Goal: Transaction & Acquisition: Purchase product/service

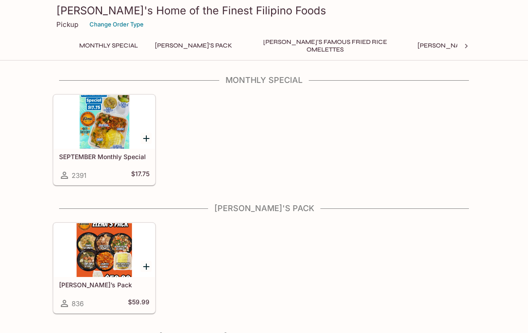
click at [98, 137] on div at bounding box center [104, 122] width 101 height 54
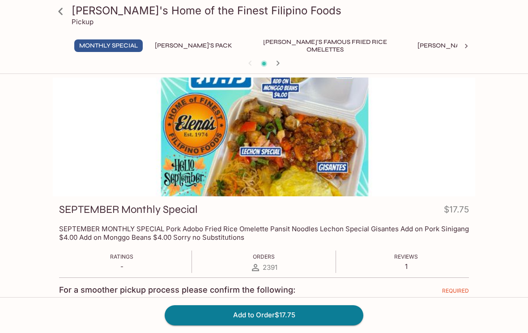
click at [418, 43] on button "[PERSON_NAME]'s Mixed Plates" at bounding box center [470, 45] width 114 height 13
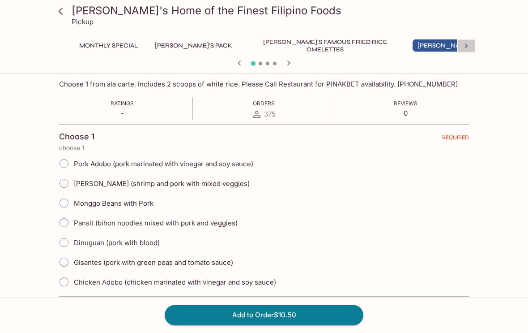
scroll to position [145, 0]
click at [462, 44] on icon at bounding box center [466, 46] width 9 height 9
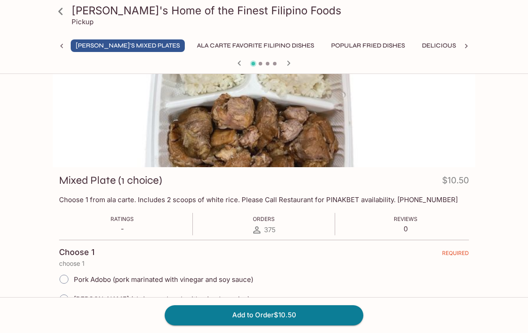
scroll to position [0, 0]
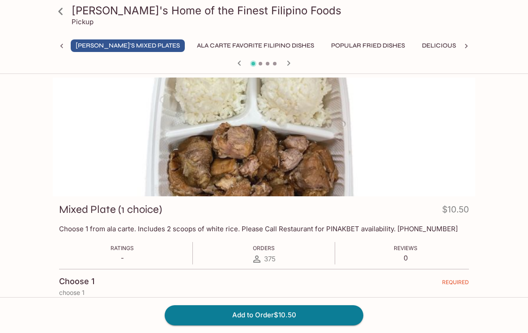
click at [285, 66] on icon "button" at bounding box center [288, 63] width 11 height 11
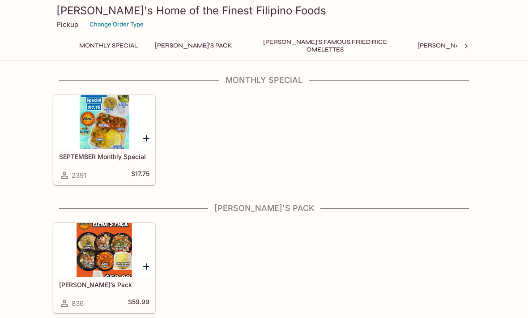
click at [428, 46] on button "[PERSON_NAME]'s Mixed Plates" at bounding box center [470, 45] width 114 height 13
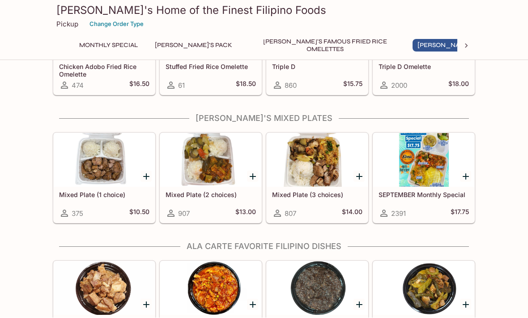
scroll to position [478, 0]
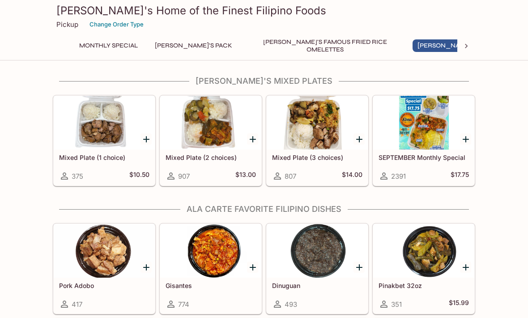
click at [329, 149] on div at bounding box center [317, 123] width 101 height 54
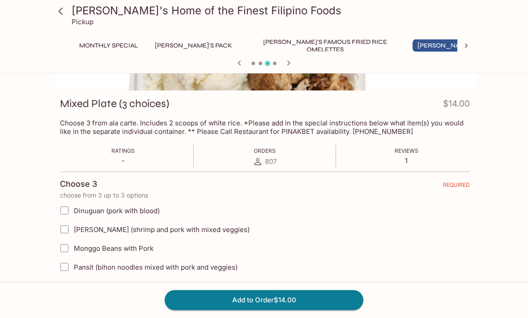
scroll to position [106, 0]
click at [64, 228] on input "[PERSON_NAME] (shrimp and pork with mixed veggies)" at bounding box center [64, 229] width 18 height 18
checkbox input "true"
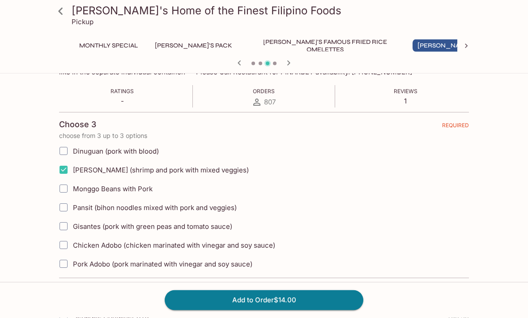
scroll to position [164, 0]
click at [65, 200] on input "Pansit (bihon noodles mixed with pork and veggies)" at bounding box center [64, 208] width 18 height 18
checkbox input "true"
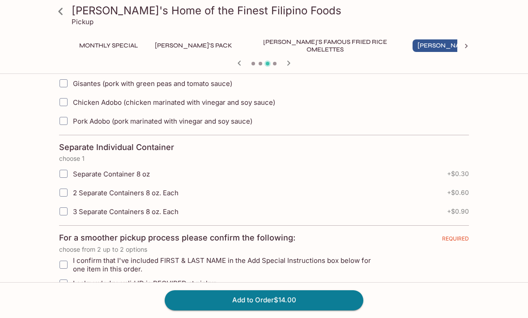
scroll to position [310, 0]
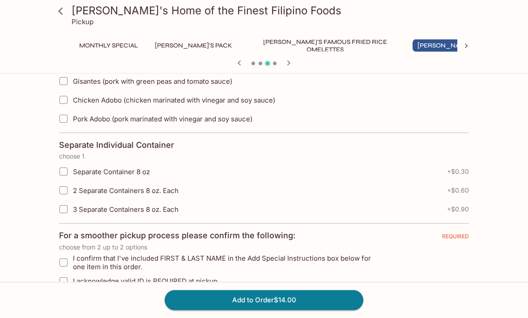
click at [68, 169] on input "Separate Container 8 oz" at bounding box center [64, 172] width 18 height 18
checkbox input "true"
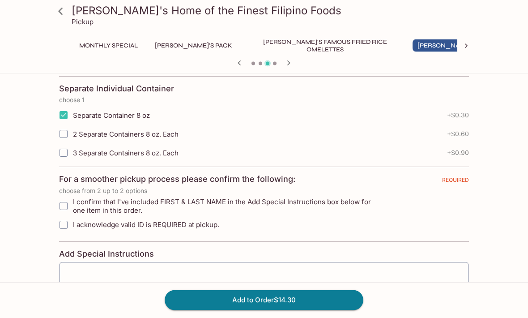
scroll to position [379, 0]
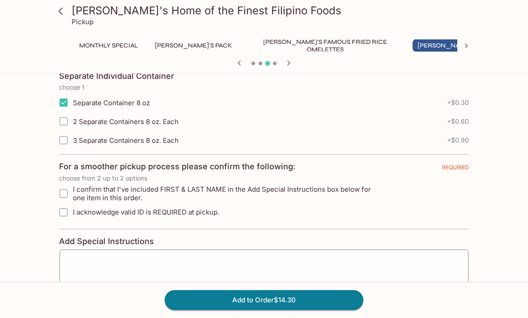
click at [65, 194] on input "I confirm that I've included FIRST & LAST NAME in the Add Special Instructions …" at bounding box center [64, 194] width 18 height 18
checkbox input "true"
click at [166, 271] on textarea at bounding box center [264, 273] width 397 height 34
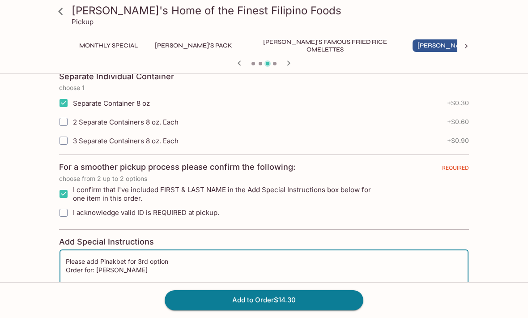
type textarea "Please add Pinakbet for 3rd option Order for: [PERSON_NAME]"
click at [66, 212] on input "I acknowledge valid ID is REQUIRED at pickup." at bounding box center [64, 213] width 18 height 18
checkbox input "true"
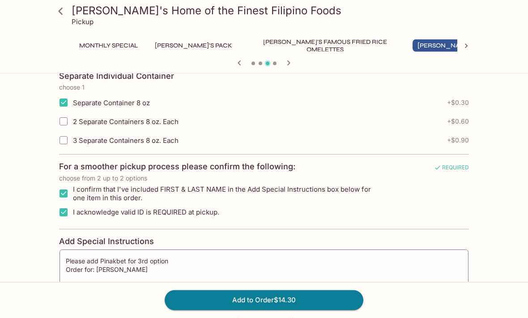
click at [188, 260] on textarea "Please add Pinakbet for 3rd option Order for: [PERSON_NAME]" at bounding box center [264, 274] width 397 height 34
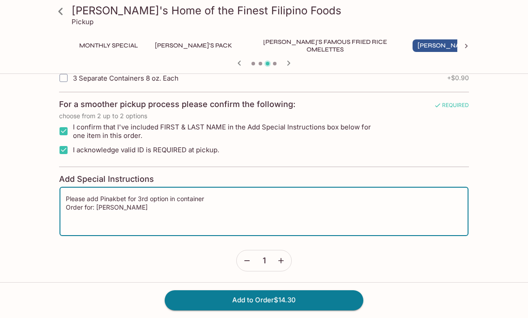
type textarea "Please add Pinakbet for 3rd option in container Order for: [PERSON_NAME]"
click at [270, 302] on button "Add to Order $14.30" at bounding box center [264, 300] width 199 height 20
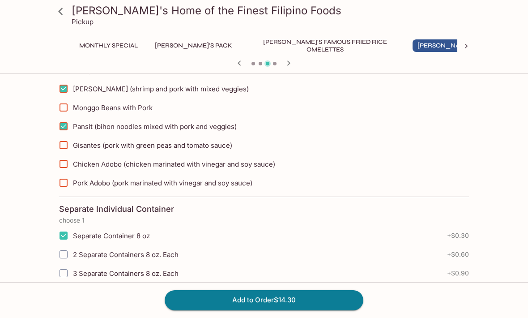
scroll to position [159, 0]
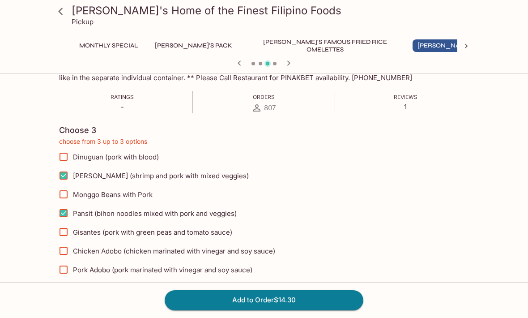
click at [67, 269] on input "Pork Adobo (pork marinated with vinegar and soy sauce)" at bounding box center [64, 269] width 18 height 18
checkbox input "true"
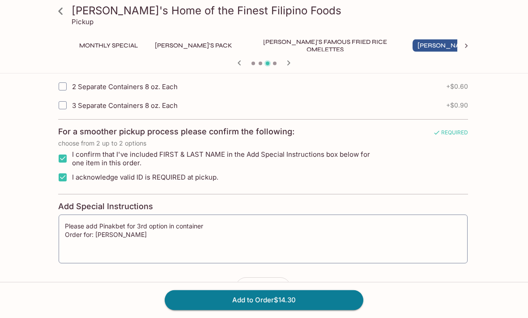
scroll to position [414, 0]
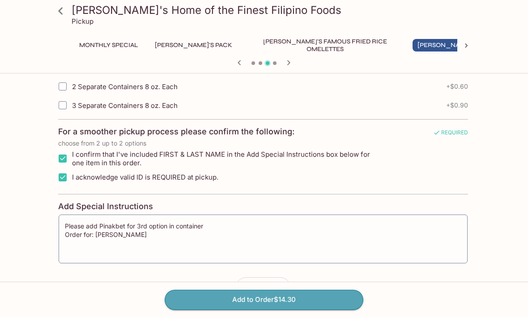
click at [256, 310] on button "Add to Order $14.30" at bounding box center [264, 300] width 199 height 20
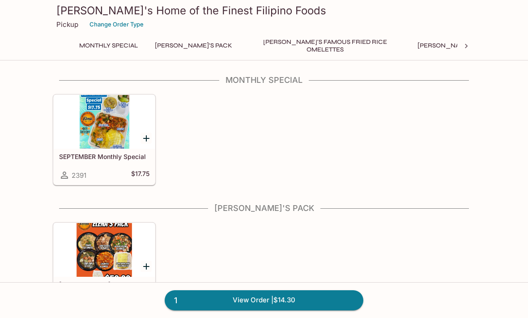
click at [440, 45] on button "[PERSON_NAME]'s Mixed Plates" at bounding box center [470, 45] width 114 height 13
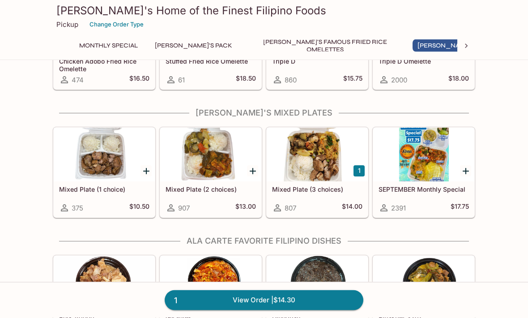
scroll to position [478, 0]
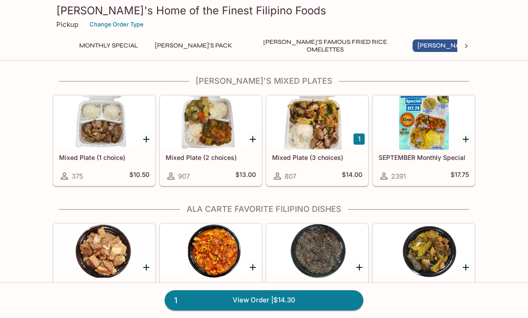
click at [227, 153] on div "Mixed Plate (2 choices) 907 $13.00" at bounding box center [210, 167] width 101 height 36
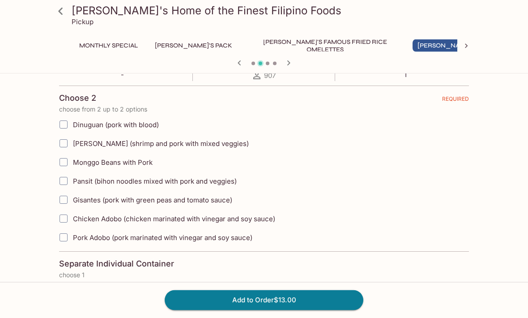
scroll to position [191, 0]
click at [68, 179] on input "Pansit (bihon noodles mixed with pork and veggies)" at bounding box center [64, 181] width 18 height 18
checkbox input "true"
click at [63, 195] on input "Gisantes (pork with green peas and tomato sauce)" at bounding box center [64, 200] width 18 height 18
checkbox input "true"
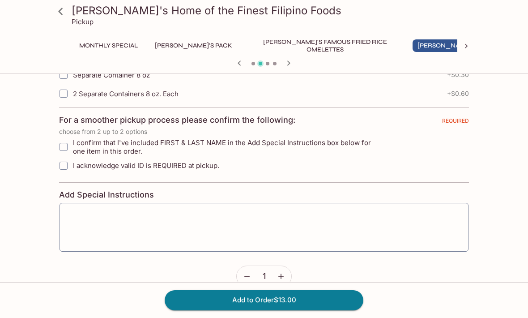
scroll to position [409, 0]
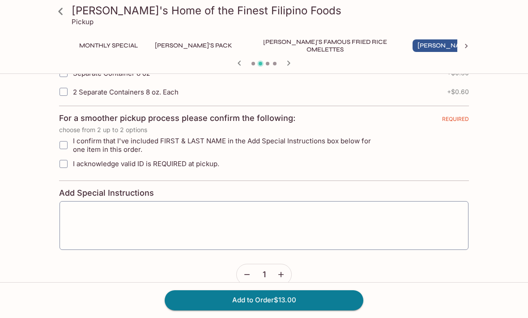
click at [64, 140] on input "I confirm that I've included FIRST & LAST NAME in the Add Special Instructions …" at bounding box center [64, 145] width 18 height 18
checkbox input "true"
click at [66, 163] on input "I acknowledge valid ID is REQUIRED at pickup." at bounding box center [64, 164] width 18 height 18
checkbox input "true"
click at [190, 229] on textarea at bounding box center [264, 225] width 397 height 34
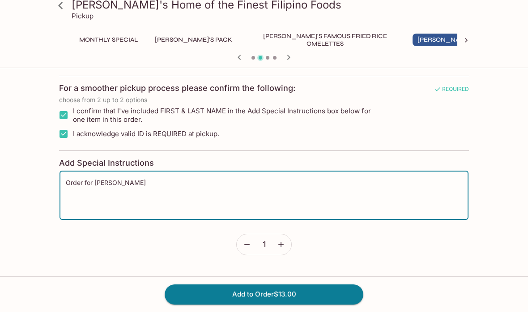
scroll to position [443, 0]
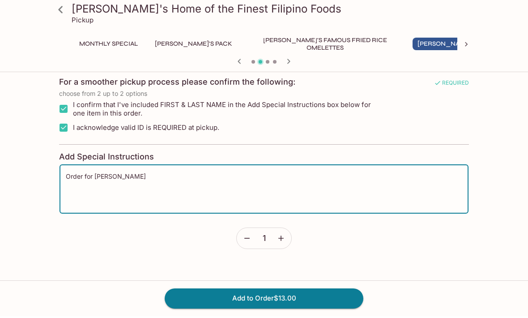
type textarea "Order for [PERSON_NAME]"
click at [290, 296] on button "Add to Order $13.00" at bounding box center [264, 300] width 199 height 20
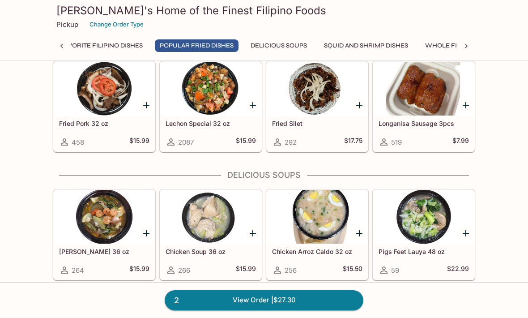
click at [61, 44] on icon at bounding box center [61, 46] width 9 height 9
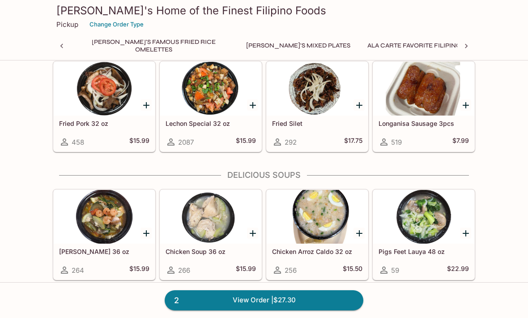
click at [248, 45] on button "[PERSON_NAME]'s Mixed Plates" at bounding box center [298, 45] width 114 height 13
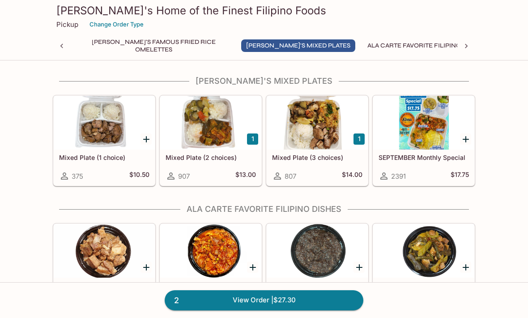
click at [86, 146] on div at bounding box center [104, 123] width 101 height 54
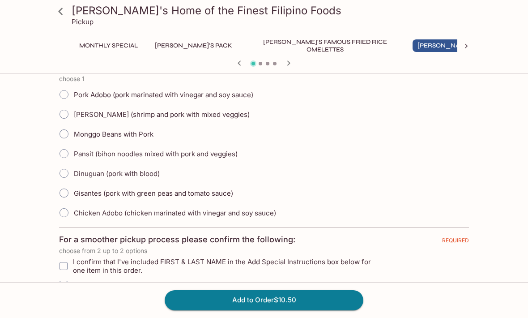
click at [69, 205] on input "Chicken Adobo (chicken marinated with vinegar and soy sauce)" at bounding box center [64, 212] width 19 height 19
radio input "true"
click at [69, 257] on input "I confirm that I've included FIRST & LAST NAME in the Add Special Instructions …" at bounding box center [64, 266] width 18 height 18
checkbox input "true"
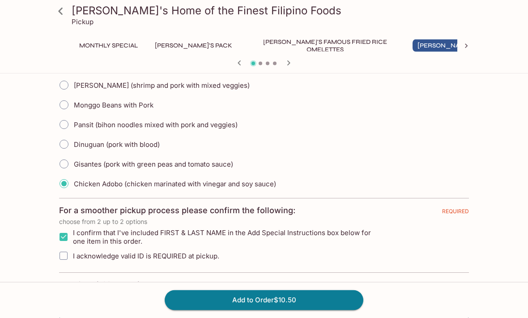
scroll to position [256, 0]
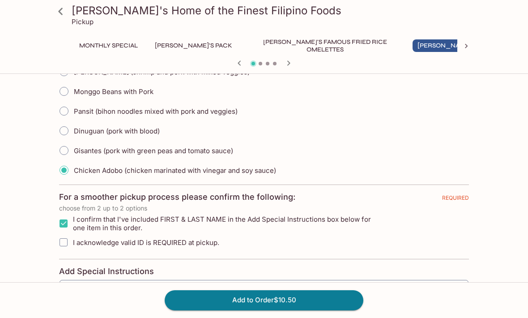
click at [68, 237] on input "I acknowledge valid ID is REQUIRED at pickup." at bounding box center [64, 242] width 18 height 18
checkbox input "true"
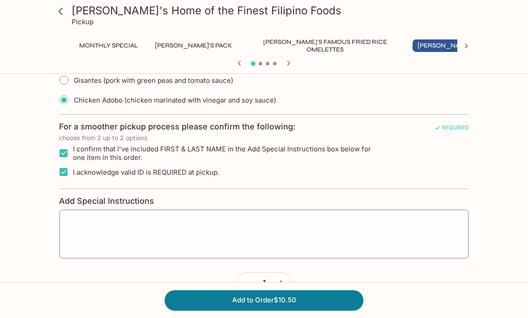
scroll to position [329, 0]
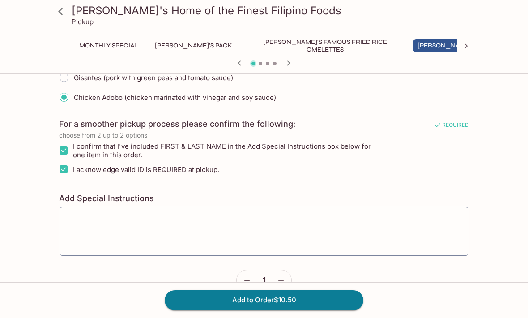
click at [184, 223] on textarea at bounding box center [264, 231] width 397 height 34
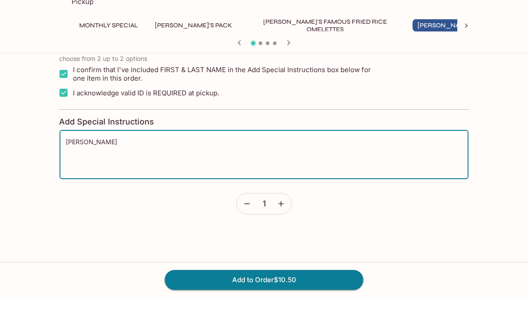
scroll to position [424, 0]
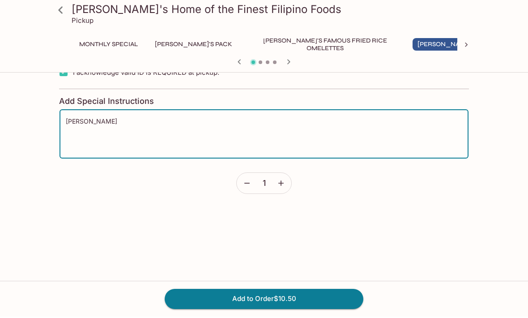
type textarea "[PERSON_NAME]"
click at [270, 303] on button "Add to Order $10.50" at bounding box center [264, 300] width 199 height 20
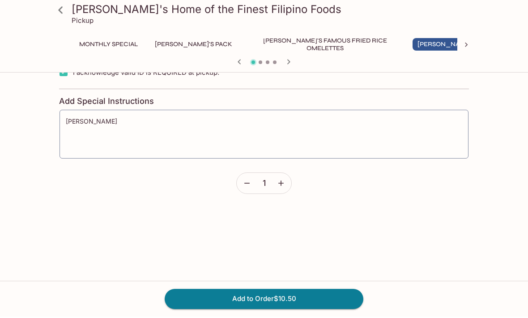
scroll to position [395, 0]
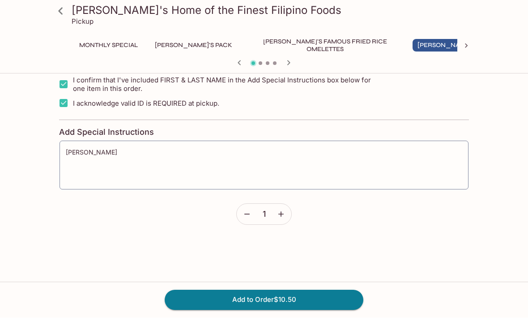
click at [273, 310] on button "Add to Order $10.50" at bounding box center [264, 300] width 199 height 20
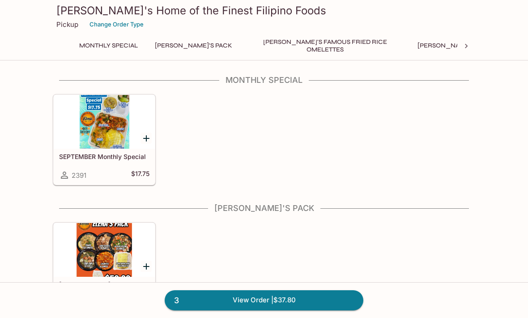
click at [255, 310] on link "3 View Order | $37.80" at bounding box center [264, 300] width 199 height 20
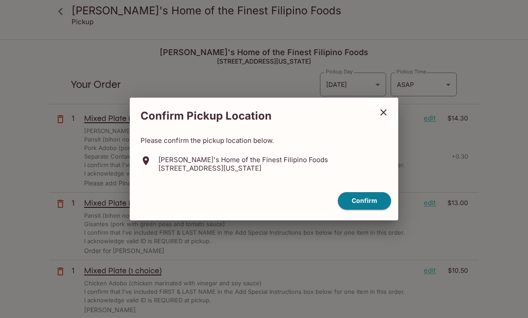
click at [367, 209] on button "Confirm" at bounding box center [364, 200] width 53 height 17
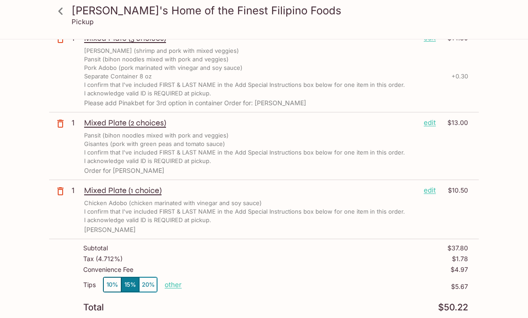
scroll to position [80, 0]
click at [113, 286] on button "10%" at bounding box center [112, 284] width 18 height 15
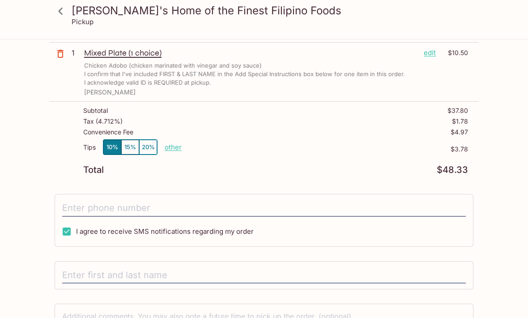
scroll to position [218, 0]
click at [128, 150] on button "15%" at bounding box center [130, 147] width 18 height 15
click at [107, 151] on button "10%" at bounding box center [112, 146] width 18 height 15
click at [180, 148] on p "other" at bounding box center [173, 146] width 17 height 9
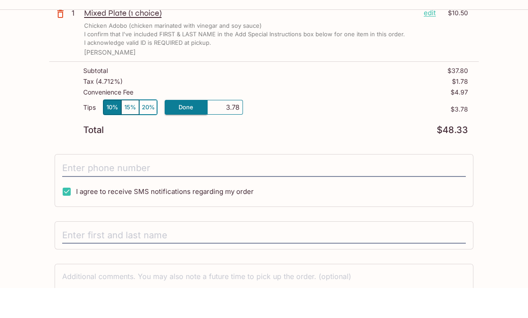
scroll to position [281, 0]
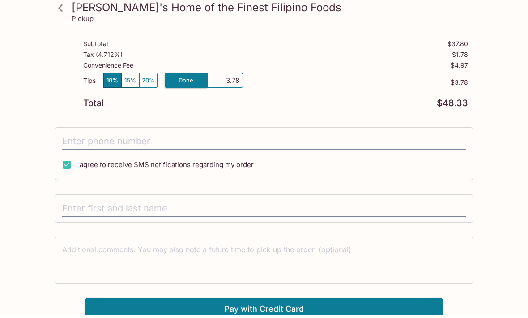
click at [142, 205] on input "text" at bounding box center [264, 212] width 404 height 17
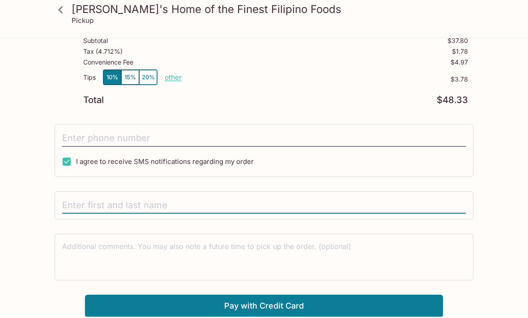
scroll to position [286, 0]
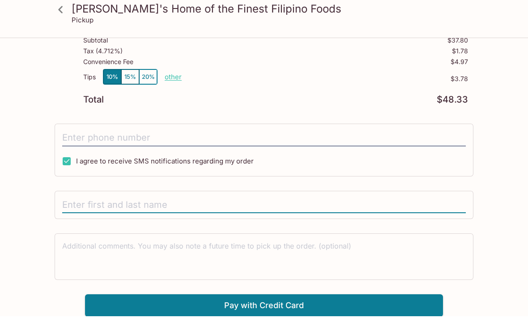
click at [128, 204] on input "text" at bounding box center [264, 206] width 404 height 17
type input "[PERSON_NAME]"
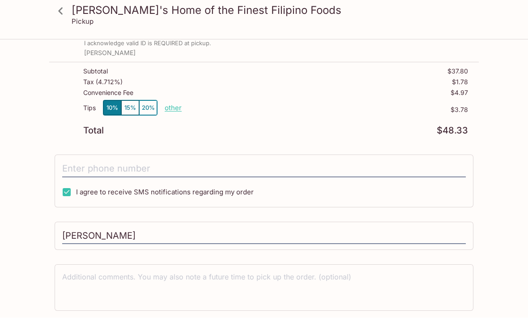
scroll to position [256, 0]
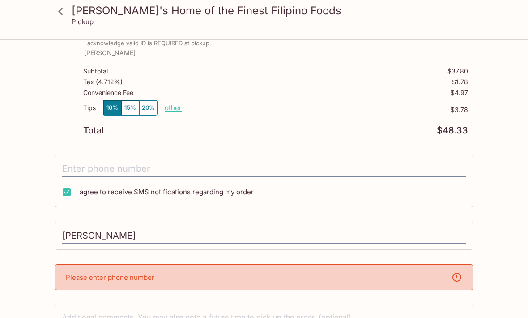
click at [141, 275] on p "Please enter phone number" at bounding box center [110, 277] width 89 height 9
click at [125, 167] on input "tel" at bounding box center [264, 168] width 404 height 17
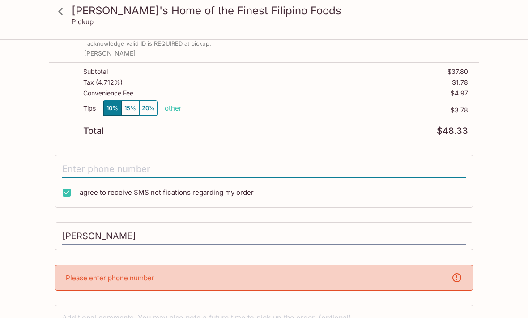
click at [132, 167] on input "tel" at bounding box center [264, 169] width 404 height 17
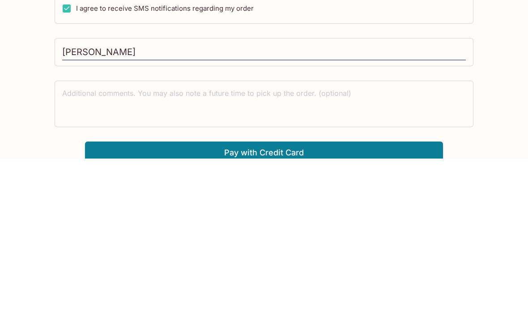
scroll to position [286, 0]
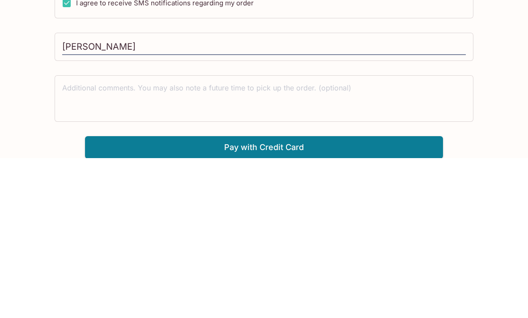
type input "[PHONE_NUMBER]"
click at [273, 296] on button "Pay with Credit Card" at bounding box center [264, 307] width 358 height 22
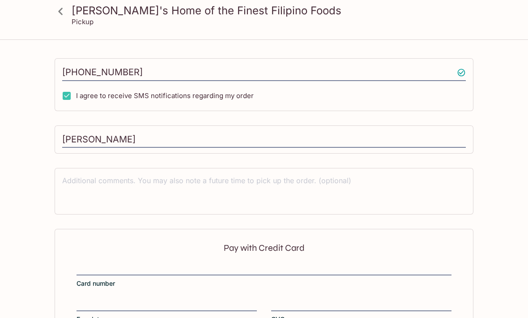
scroll to position [391, 0]
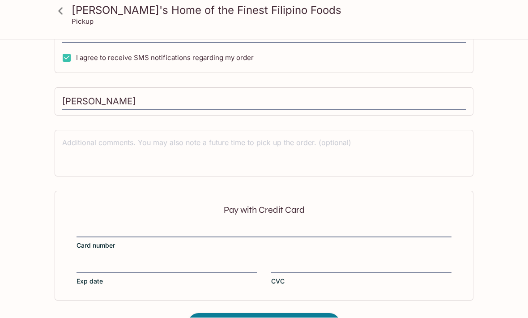
click at [113, 222] on div "Pay with Credit Card Card number Exp date CVC" at bounding box center [264, 245] width 419 height 109
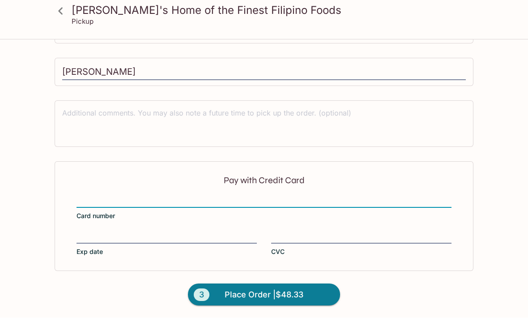
scroll to position [392, 0]
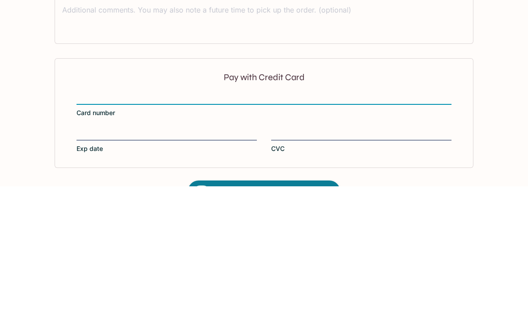
click at [82, 260] on div at bounding box center [167, 266] width 180 height 13
click at [82, 260] on input "Exp date" at bounding box center [167, 260] width 180 height 0
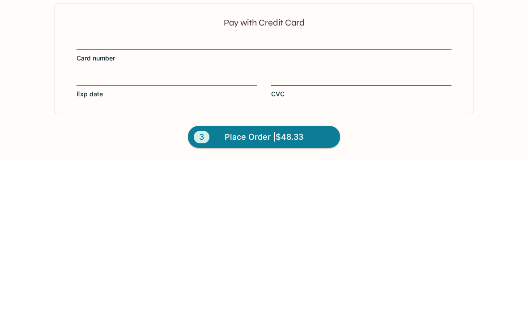
scroll to position [420, 0]
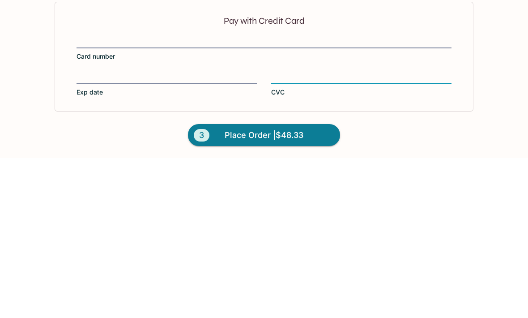
click at [270, 288] on span "Place Order | $48.33" at bounding box center [264, 295] width 79 height 14
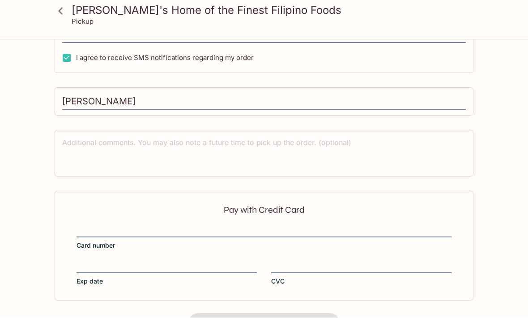
scroll to position [172, 0]
